Goal: Transaction & Acquisition: Purchase product/service

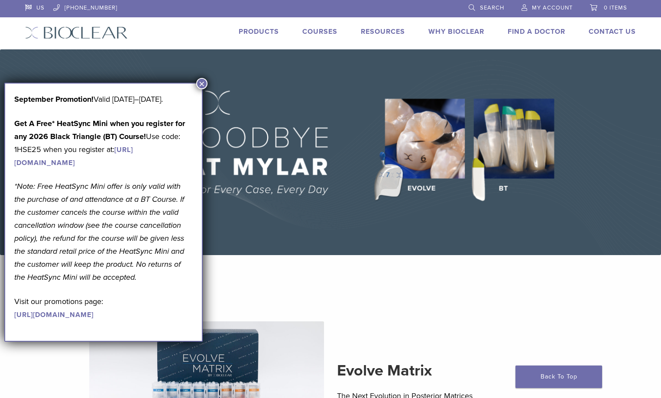
click at [542, 9] on span "My Account" at bounding box center [552, 7] width 41 height 7
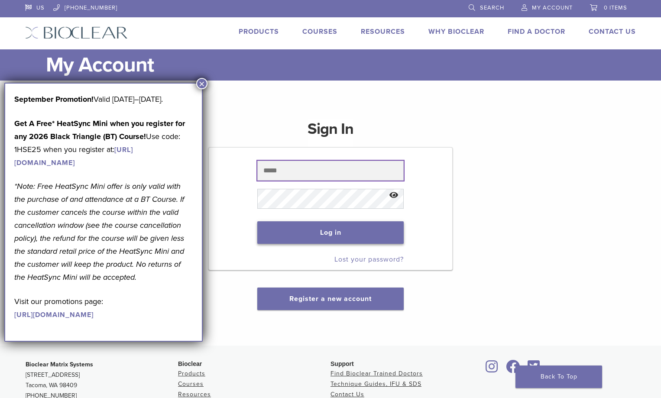
type input "**********"
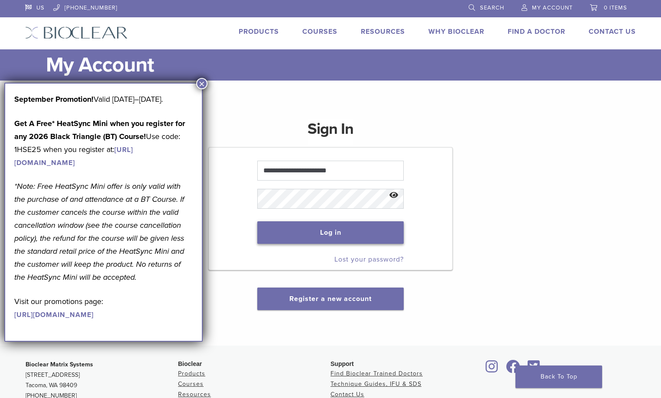
click at [383, 235] on button "Log in" at bounding box center [330, 232] width 146 height 23
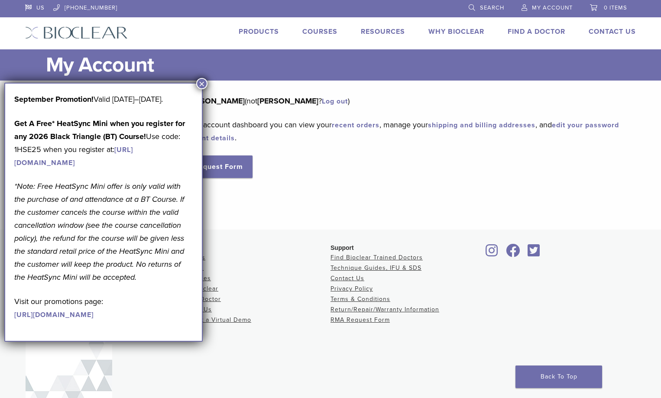
click at [156, 121] on div "September Promotion! Valid [DATE]–[DATE]. Get A Free* HeatSync Mini when you re…" at bounding box center [103, 207] width 178 height 228
click at [84, 169] on p "Get A Free* HeatSync Mini when you register for any 2026 Black Triangle (BT) Co…" at bounding box center [103, 143] width 178 height 52
drag, startPoint x: 141, startPoint y: 217, endPoint x: 200, endPoint y: 204, distance: 59.9
click at [253, 227] on div "Dashboard Orders Education Library Addresses Account Details RMA Request Form L…" at bounding box center [331, 155] width 624 height 149
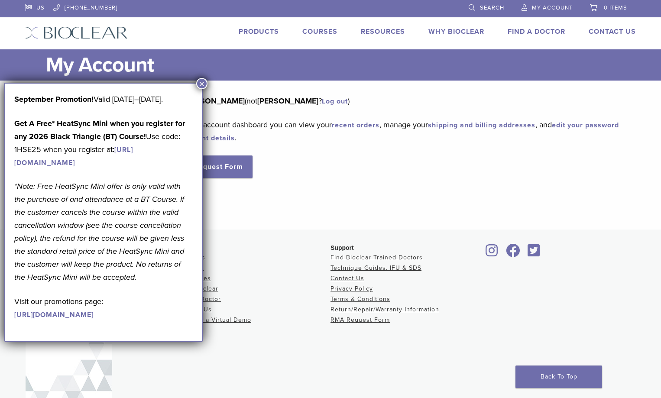
click at [546, 7] on span "My Account" at bounding box center [552, 7] width 41 height 7
click at [94, 319] on link "[URL][DOMAIN_NAME]" at bounding box center [53, 315] width 79 height 9
click at [204, 84] on button "×" at bounding box center [201, 83] width 11 height 11
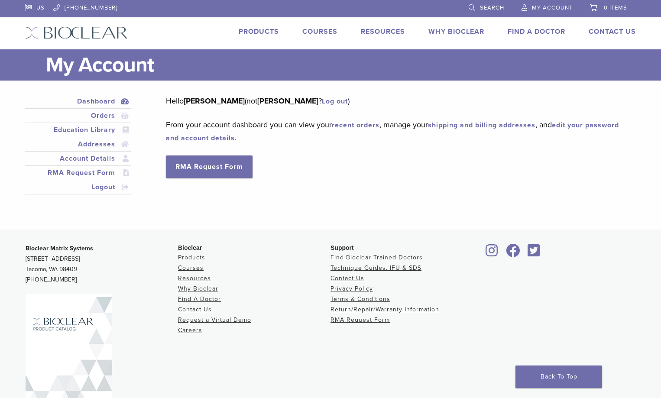
click at [612, 7] on span "0 items" at bounding box center [615, 7] width 23 height 7
click at [560, 7] on span "My Account" at bounding box center [552, 7] width 41 height 7
click at [107, 111] on link "Orders" at bounding box center [78, 115] width 102 height 10
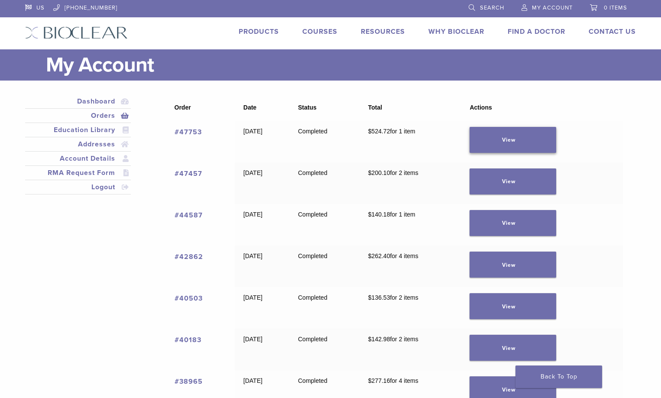
click at [523, 141] on link "View" at bounding box center [513, 140] width 87 height 26
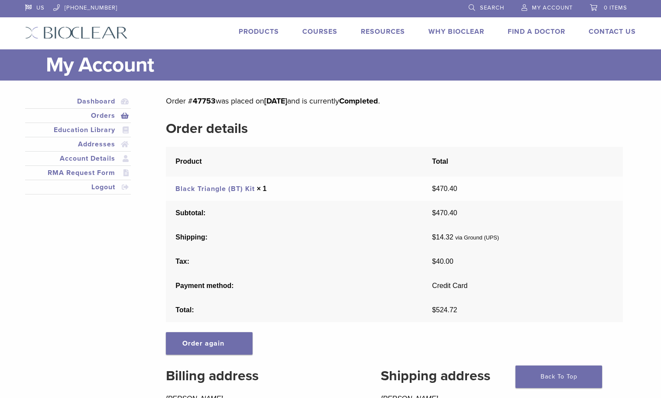
click at [103, 114] on link "Orders" at bounding box center [78, 115] width 102 height 10
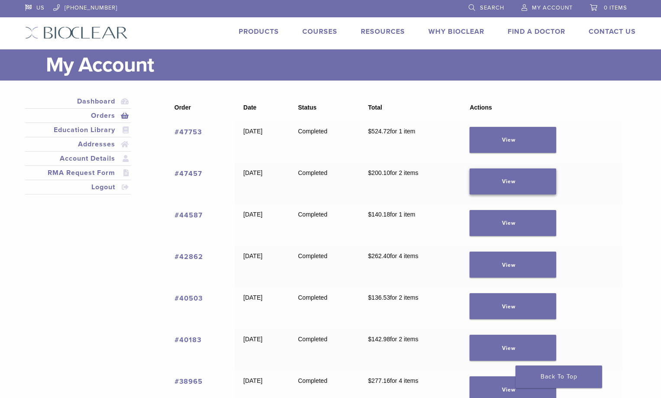
click at [526, 189] on link "View" at bounding box center [513, 182] width 87 height 26
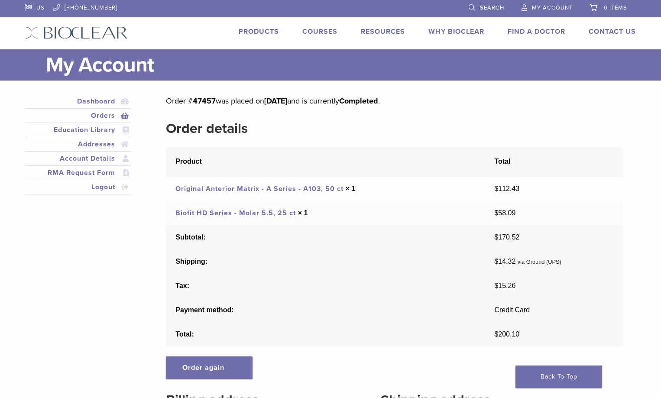
click at [315, 188] on link "Original Anterior Matrix - A Series - A103, 50 ct" at bounding box center [259, 189] width 168 height 9
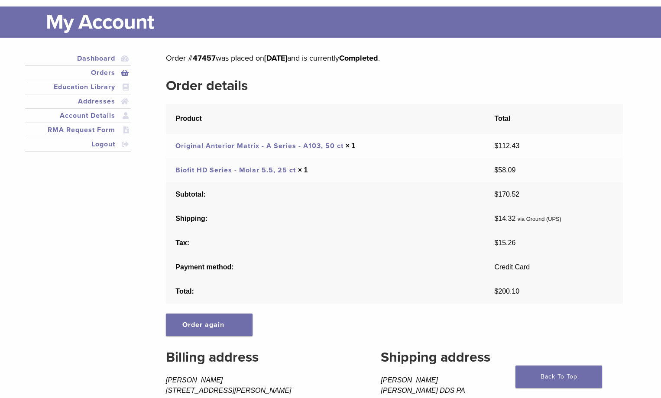
scroll to position [43, 0]
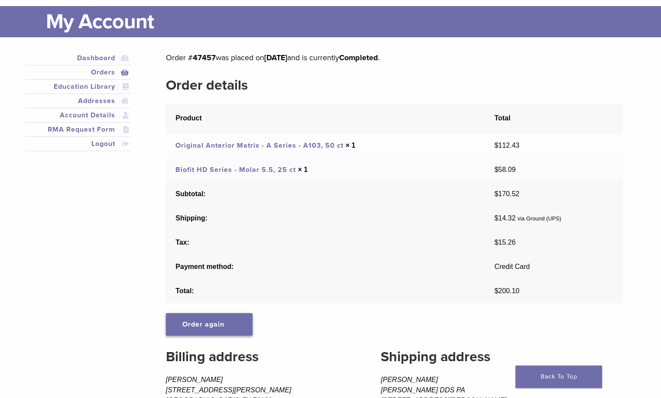
click at [236, 324] on link "Order again" at bounding box center [209, 324] width 87 height 23
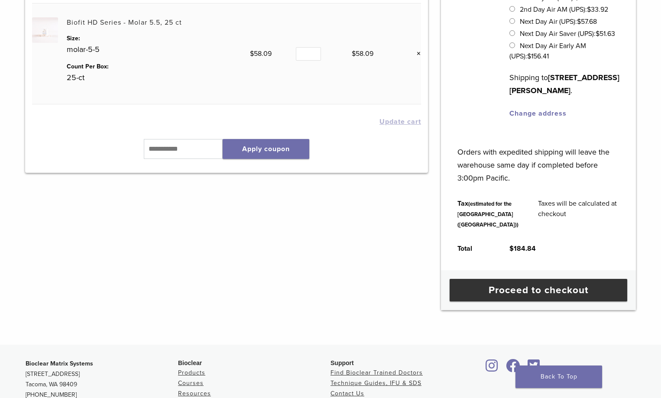
scroll to position [303, 0]
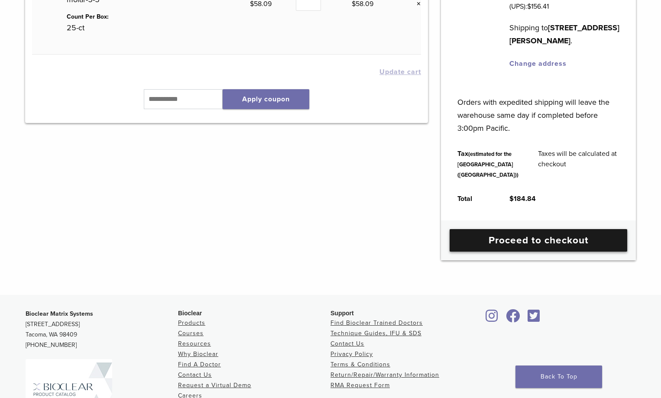
click at [551, 252] on link "Proceed to checkout" at bounding box center [539, 240] width 178 height 23
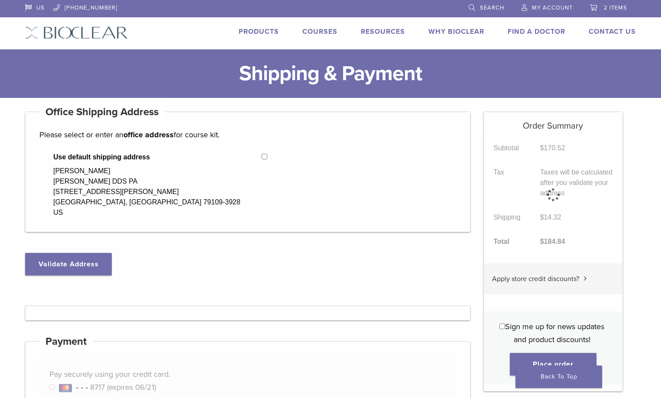
select select "**"
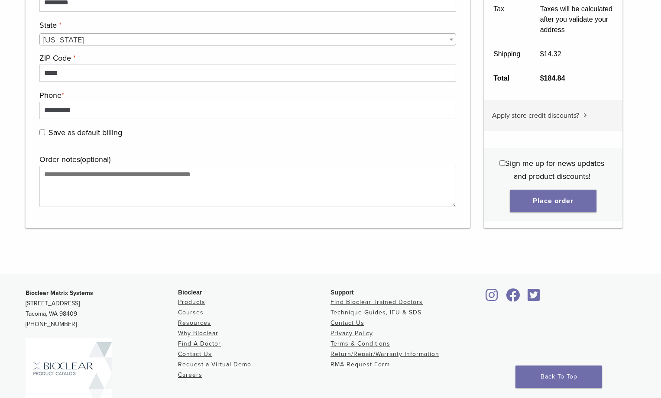
scroll to position [910, 0]
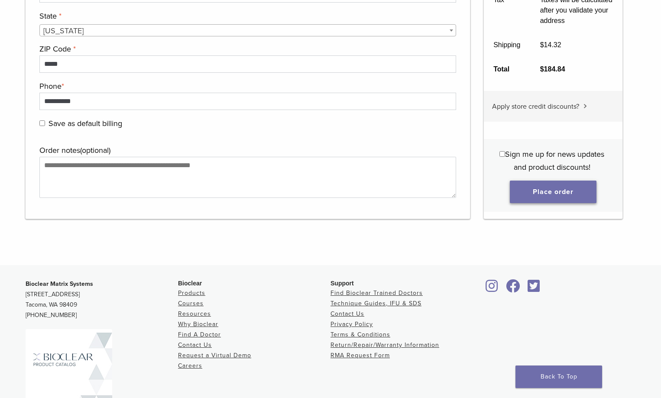
click at [550, 194] on button "Place order" at bounding box center [553, 192] width 87 height 23
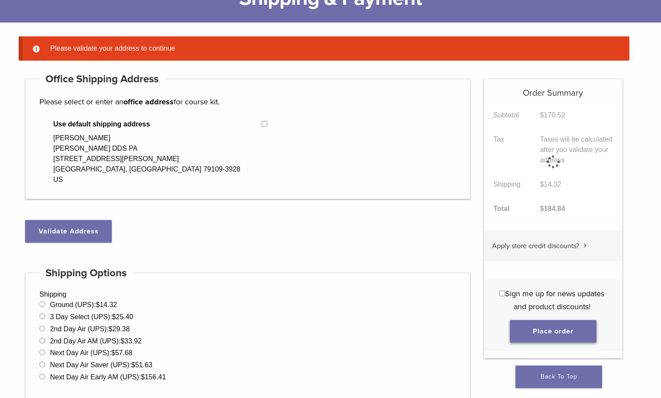
scroll to position [68, 0]
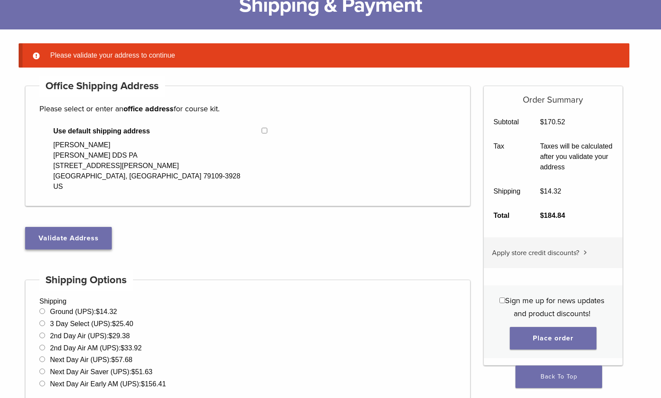
click at [77, 243] on button "Validate Address" at bounding box center [68, 238] width 87 height 23
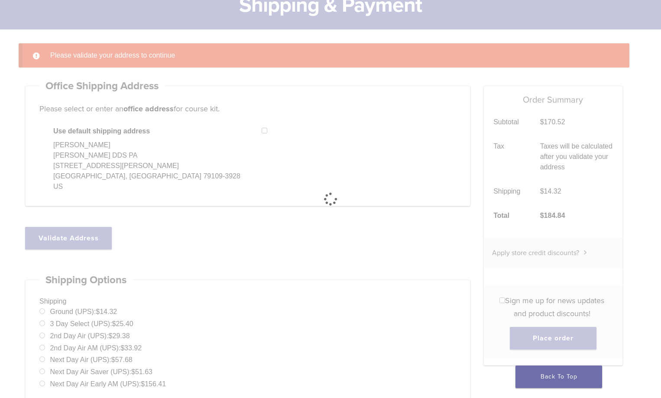
select select "**"
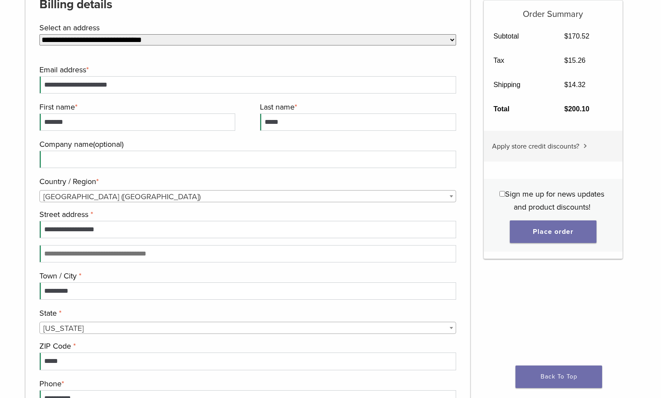
scroll to position [502, 0]
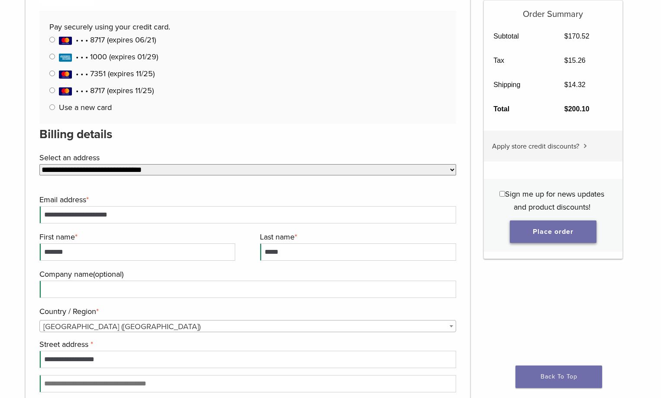
click at [546, 234] on button "Place order" at bounding box center [553, 232] width 87 height 23
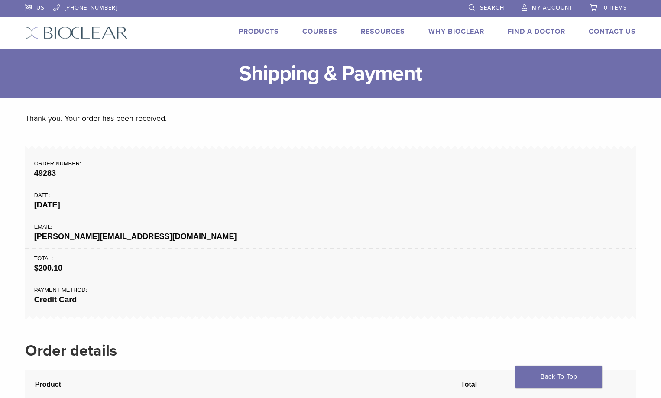
click at [396, 205] on strong "[DATE]" at bounding box center [330, 205] width 593 height 12
click at [438, 221] on li "Email: [PERSON_NAME][EMAIL_ADDRESS][DOMAIN_NAME]" at bounding box center [330, 233] width 611 height 32
click at [433, 232] on strong "[PERSON_NAME][EMAIL_ADDRESS][DOMAIN_NAME]" at bounding box center [330, 237] width 593 height 12
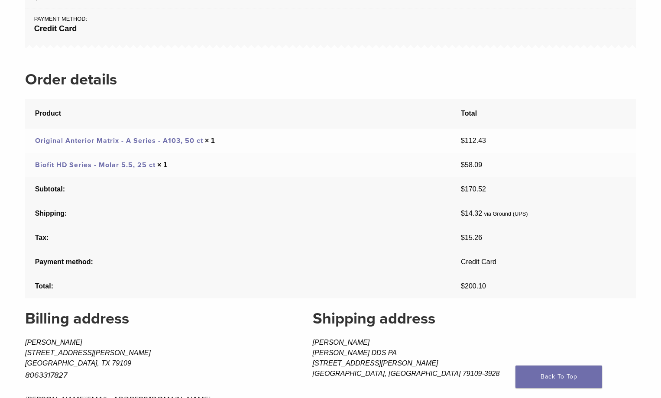
scroll to position [522, 0]
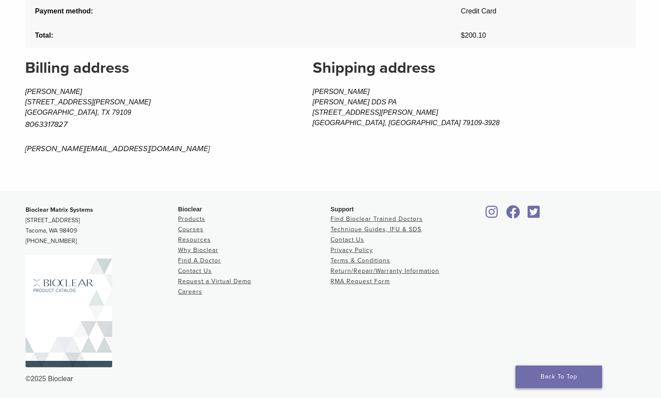
click at [553, 376] on link "Back To Top" at bounding box center [559, 377] width 87 height 23
